Goal: Transaction & Acquisition: Subscribe to service/newsletter

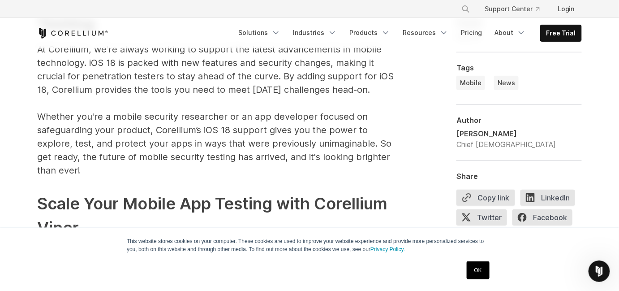
scroll to position [1447, 0]
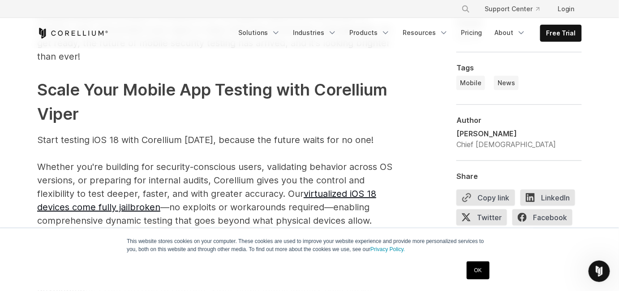
click at [474, 271] on link "OK" at bounding box center [478, 270] width 23 height 18
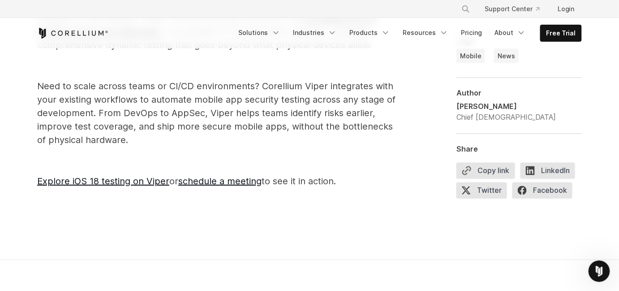
scroll to position [1756, 0]
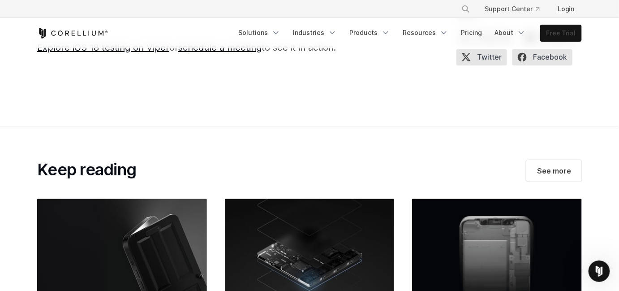
click at [559, 31] on link "Free Trial" at bounding box center [561, 33] width 41 height 16
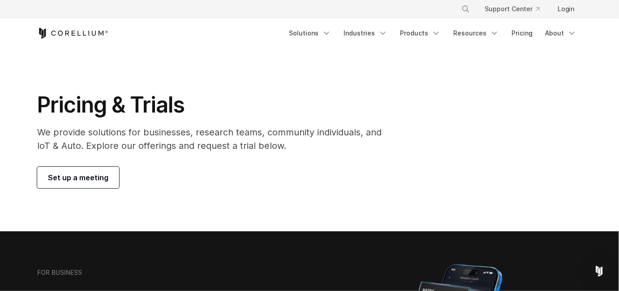
click at [95, 176] on span "Set up a meeting" at bounding box center [78, 177] width 60 height 11
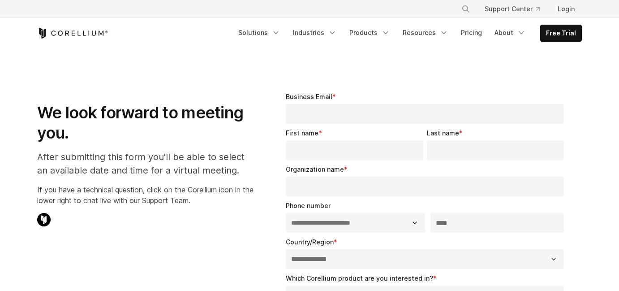
select select "**"
